Goal: Information Seeking & Learning: Learn about a topic

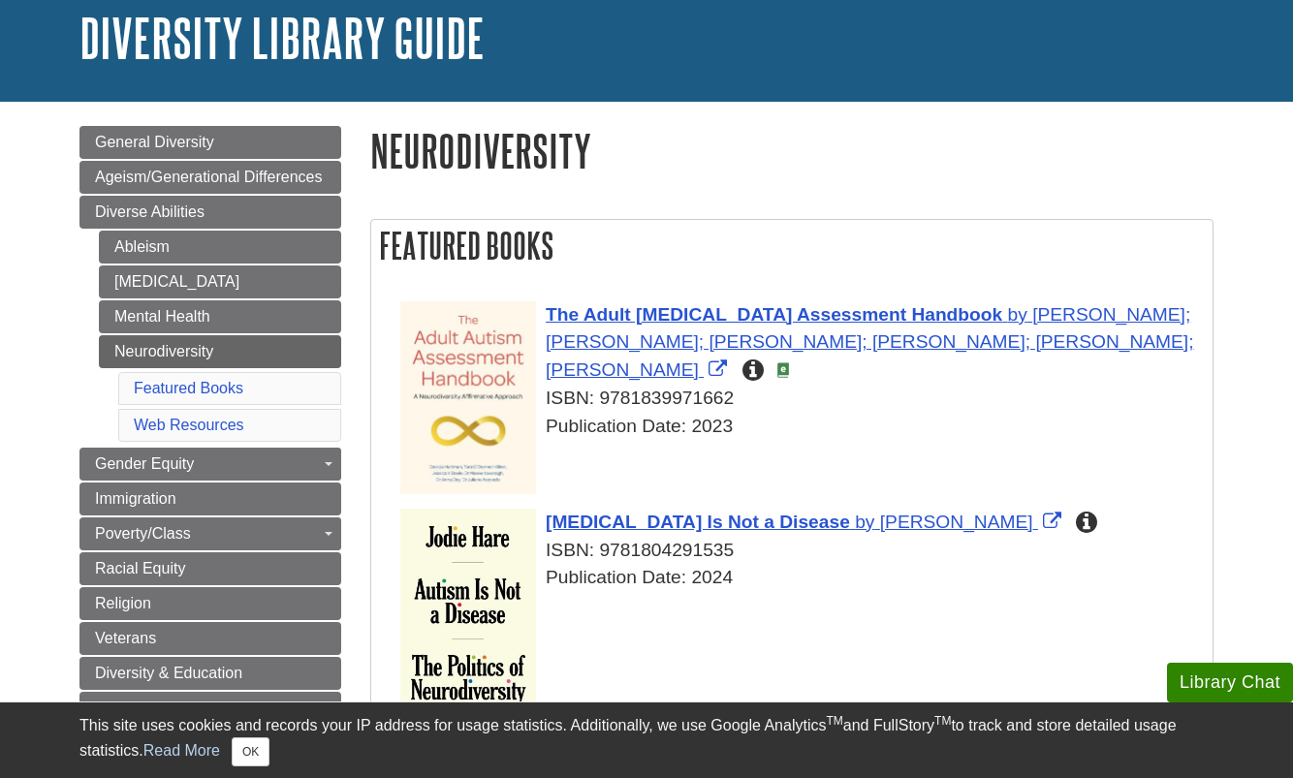
scroll to position [136, 0]
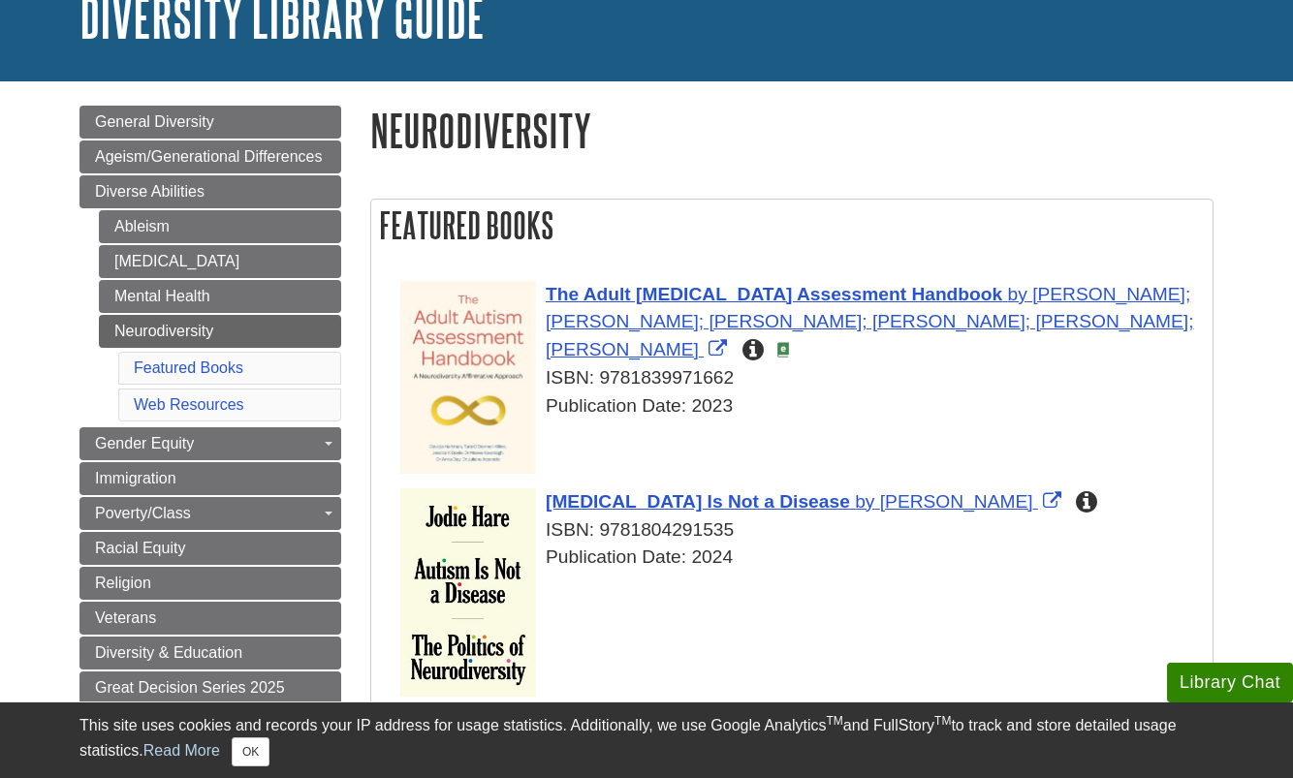
click at [65, 388] on div "Menu General Diversity Ageism/Generational Differences Diverse Abilities Ableis…" at bounding box center [210, 476] width 291 height 741
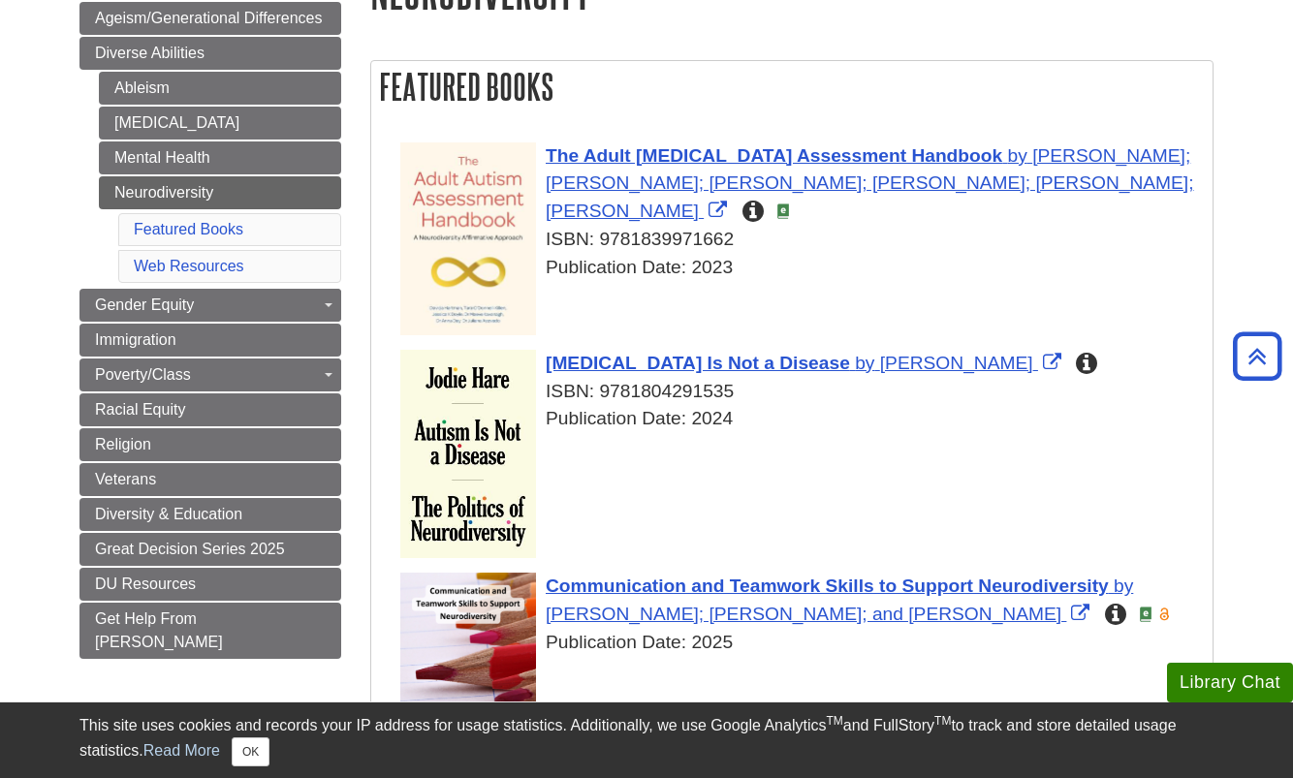
scroll to position [0, 0]
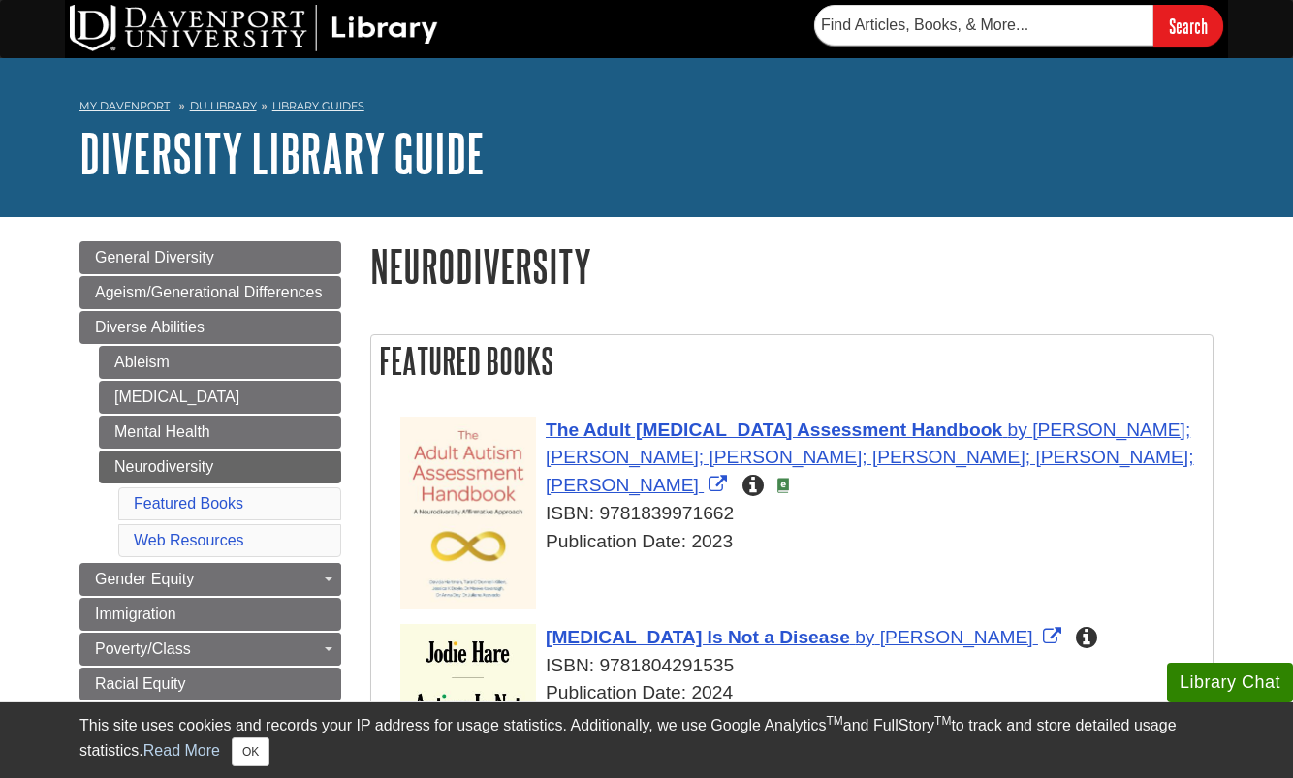
click at [149, 530] on li "Web Resources" at bounding box center [229, 540] width 223 height 33
click at [149, 538] on link "Web Resources" at bounding box center [189, 540] width 111 height 16
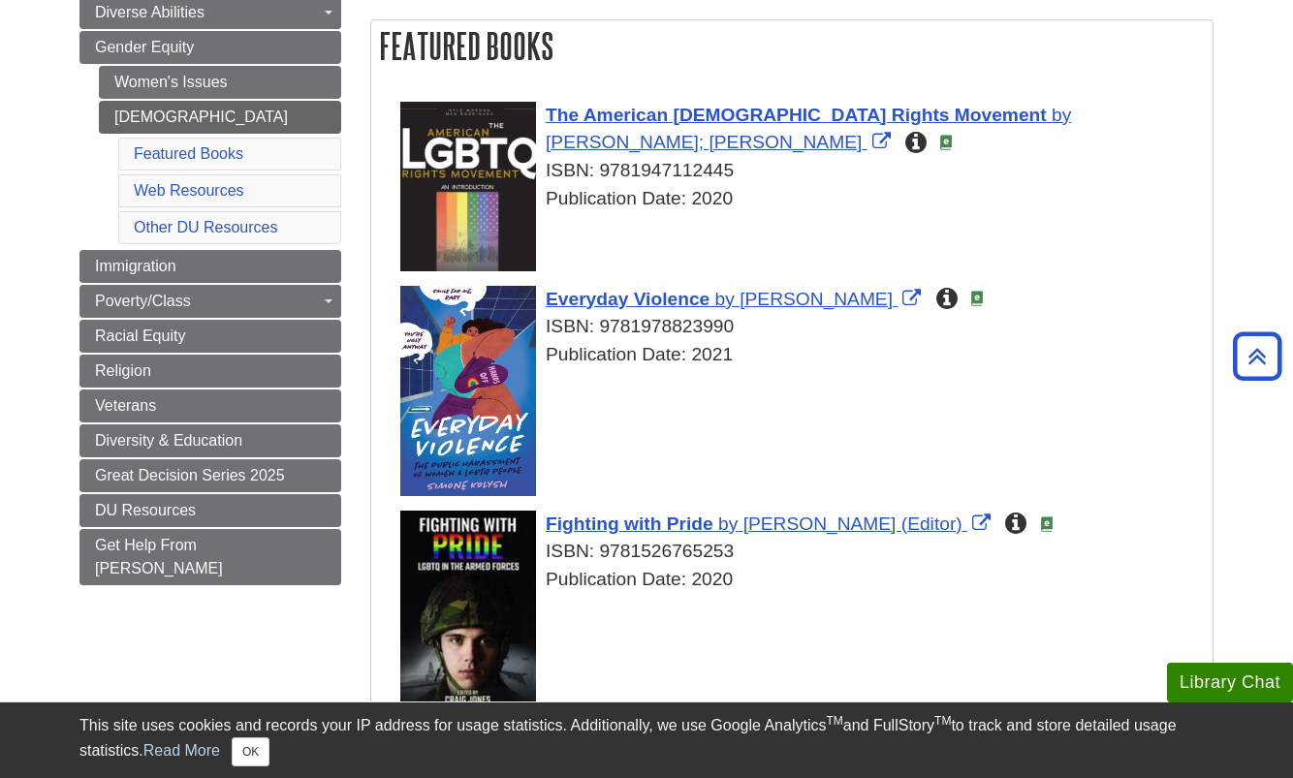
scroll to position [316, 0]
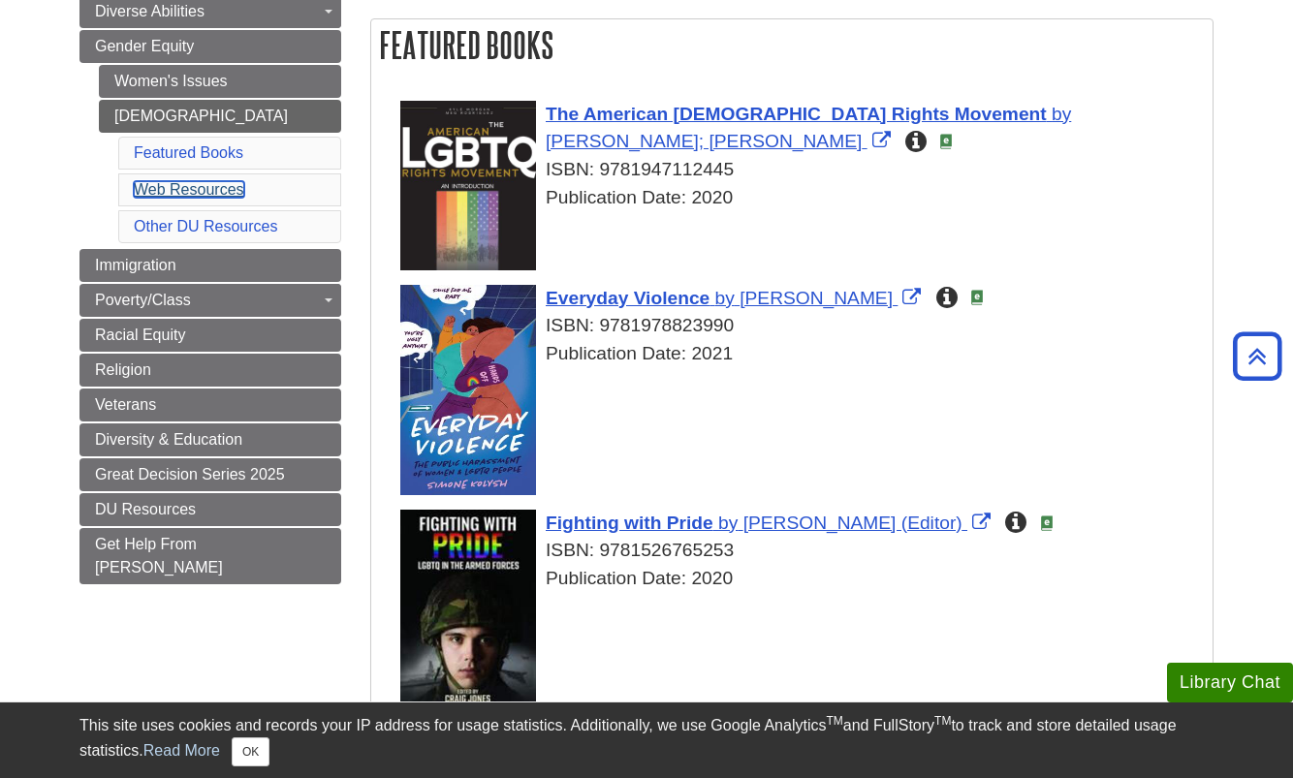
click at [240, 194] on link "Web Resources" at bounding box center [189, 189] width 111 height 16
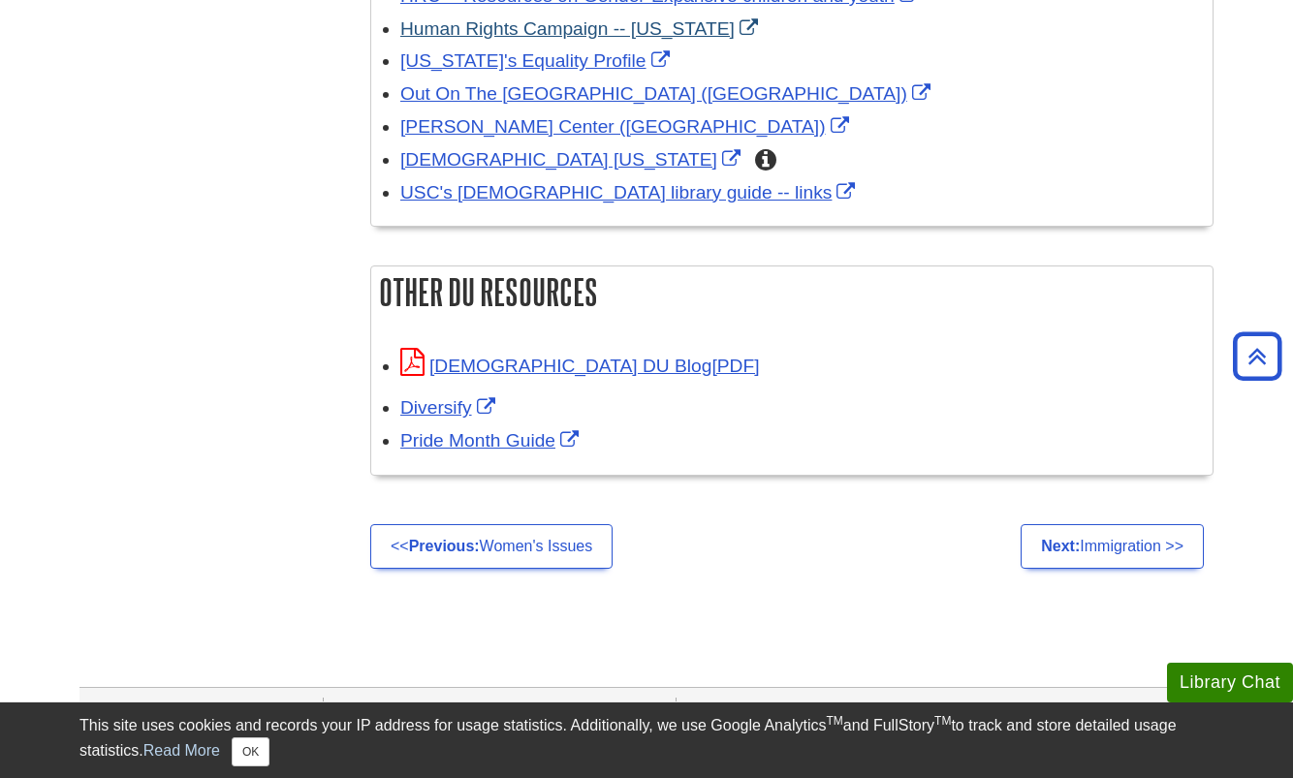
scroll to position [3409, 0]
